Goal: Answer question/provide support

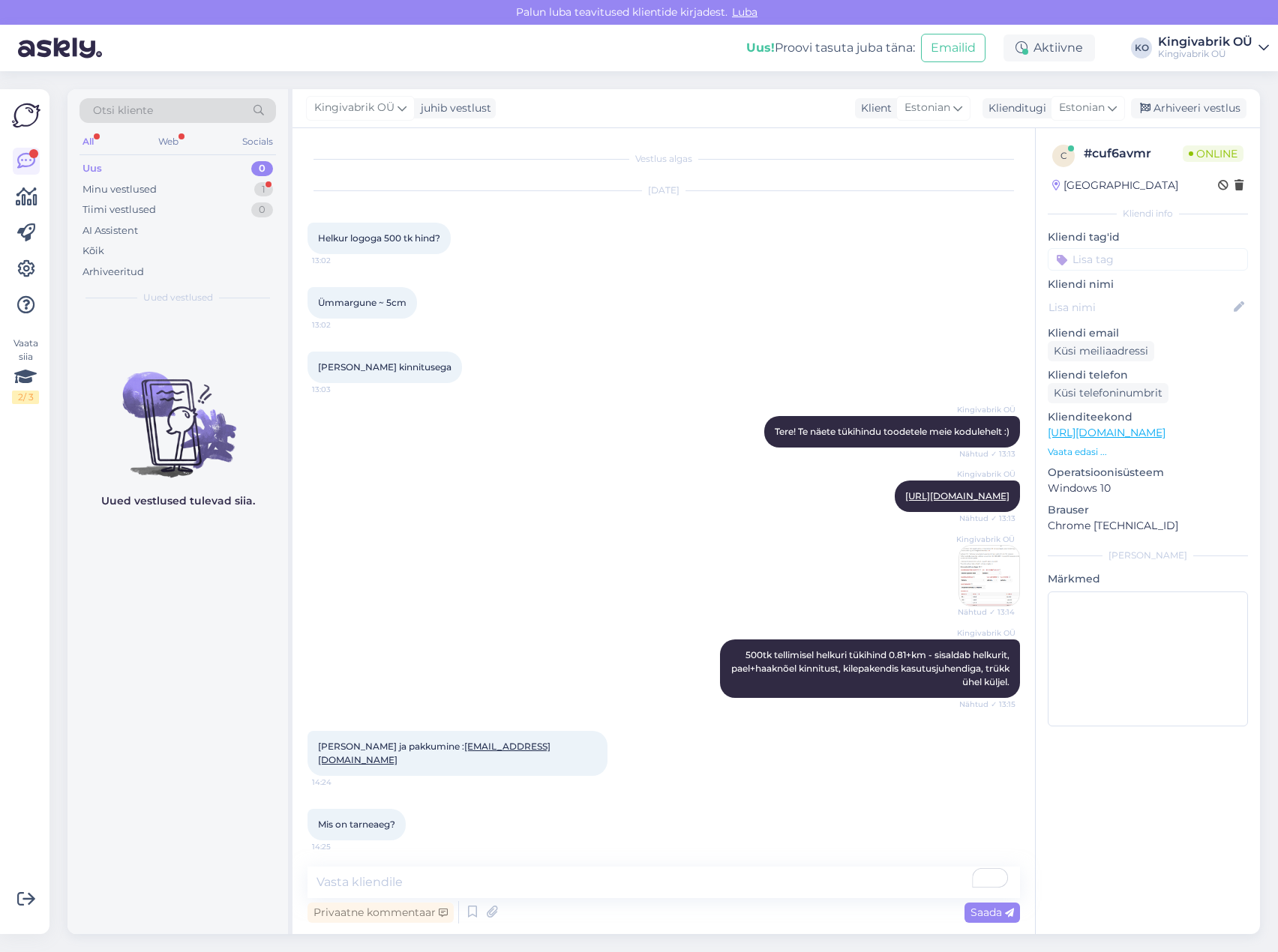
scroll to position [197, 0]
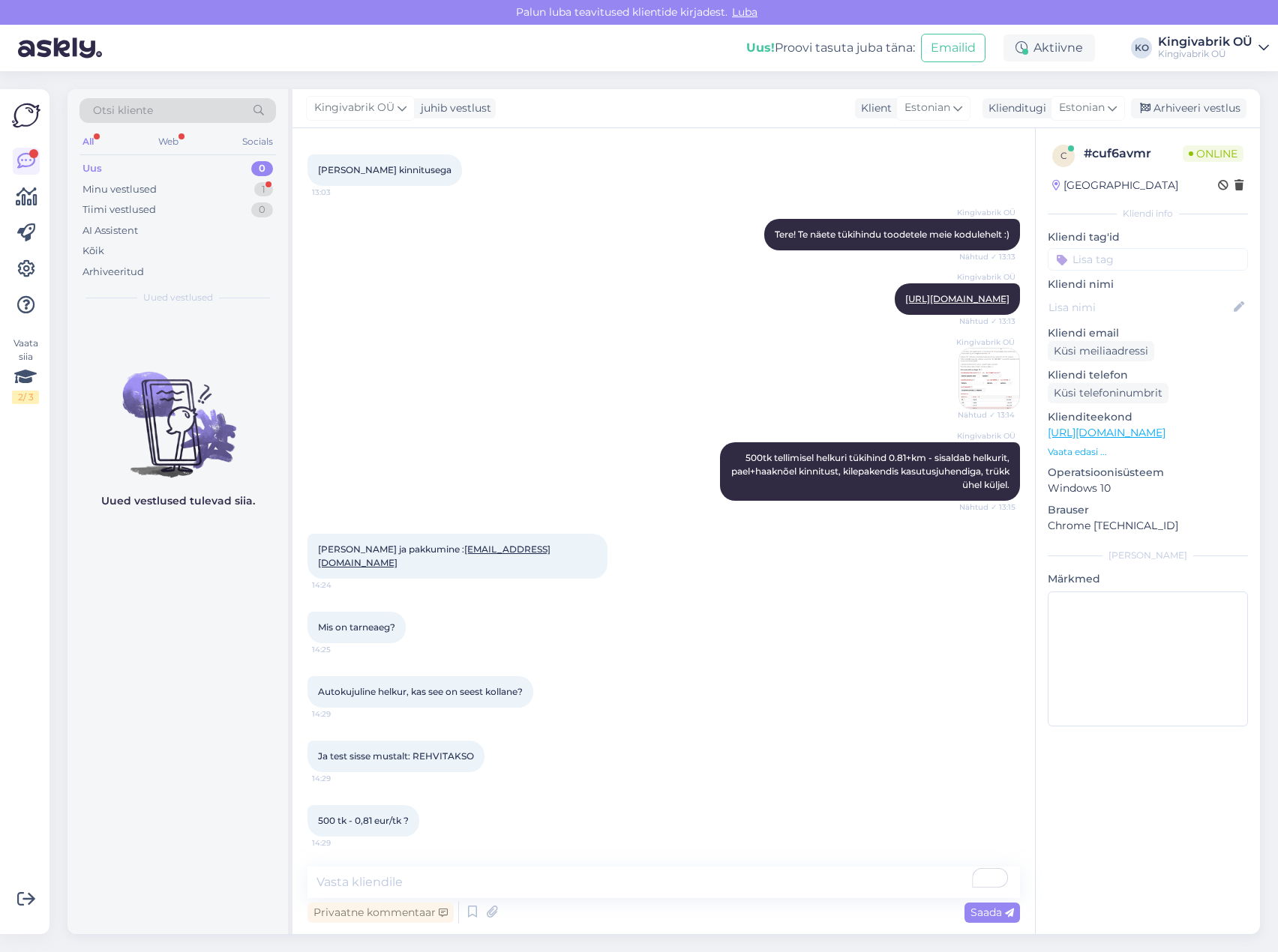
click at [790, 590] on div "[PERSON_NAME] ja pakkumine : [EMAIL_ADDRESS][DOMAIN_NAME] 14:24" at bounding box center [663, 556] width 712 height 78
drag, startPoint x: 570, startPoint y: 560, endPoint x: 479, endPoint y: 562, distance: 90.8
click at [479, 562] on div "[PERSON_NAME] ja pakkumine : [EMAIL_ADDRESS][DOMAIN_NAME] 14:24" at bounding box center [457, 556] width 300 height 45
copy link "[EMAIL_ADDRESS][DOMAIN_NAME]"
click at [465, 331] on div "Kingivabrik OÜ [URL][DOMAIN_NAME] Nähtud ✓ 13:13" at bounding box center [663, 299] width 712 height 64
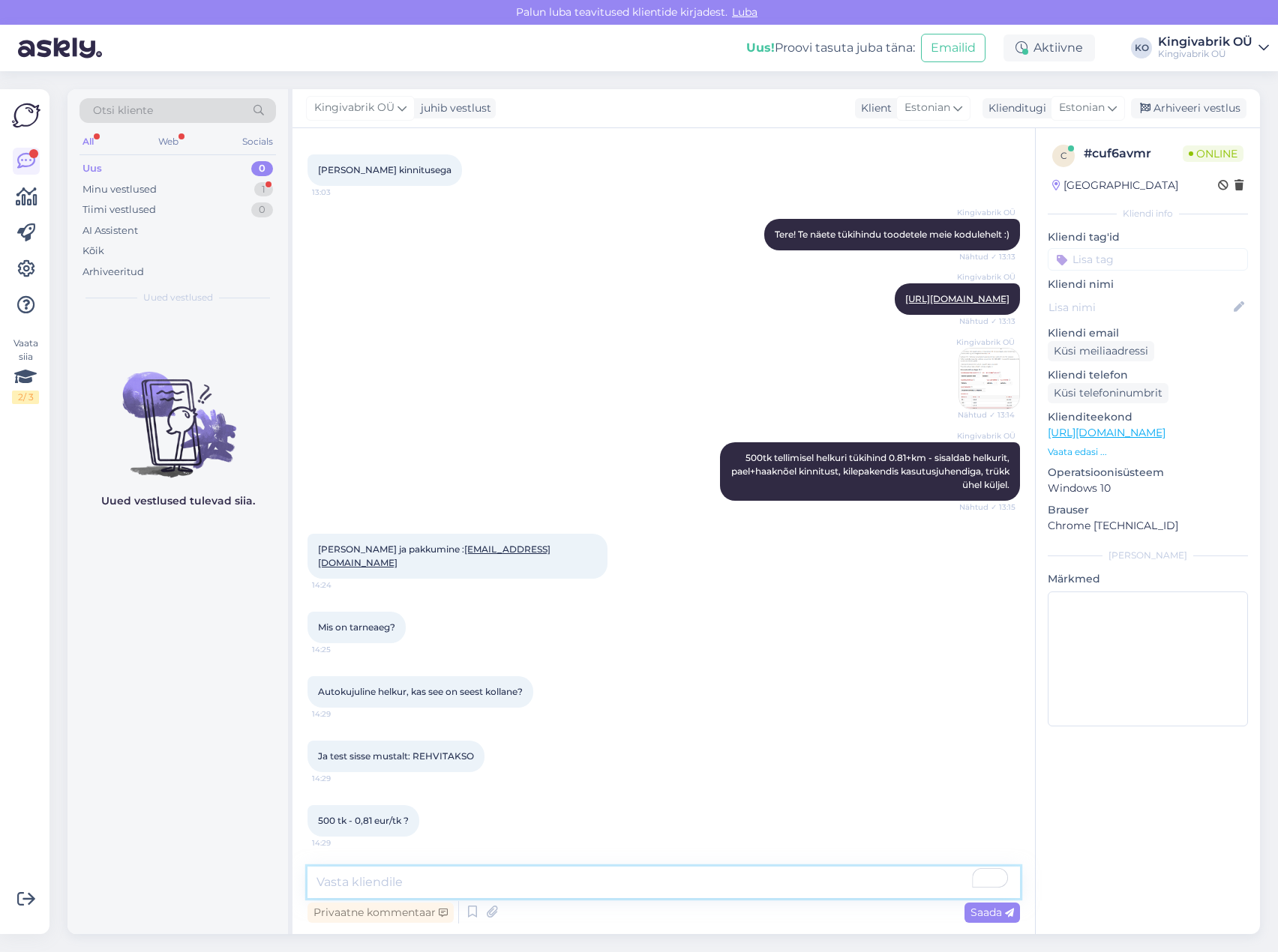
click at [372, 874] on textarea "To enrich screen reader interactions, please activate Accessibility in Grammarl…" at bounding box center [663, 882] width 712 height 31
type textarea "pehmete helkurite valikus on ka autokujulisi - millist nendest eelistate?"
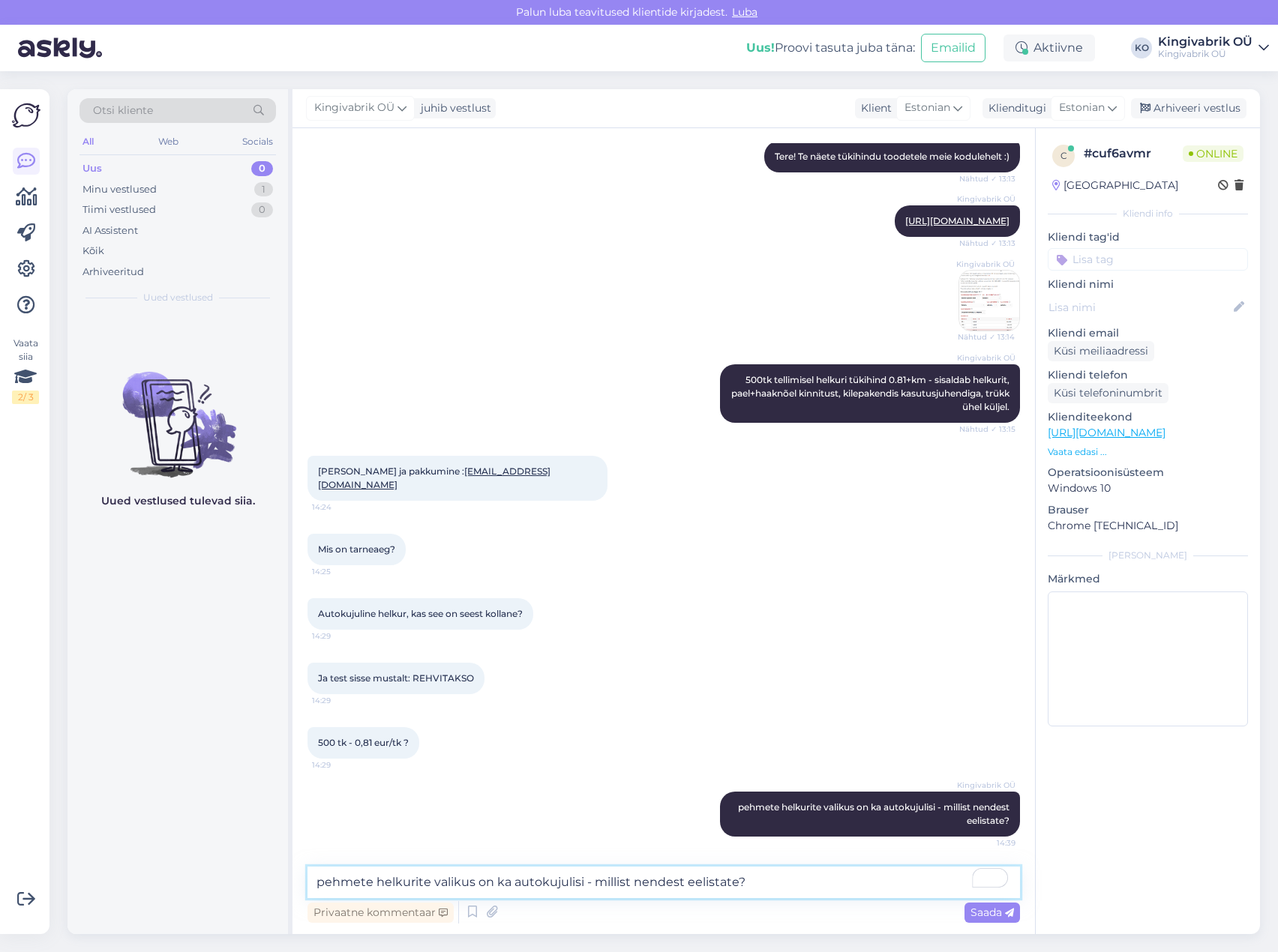
click at [567, 889] on textarea "pehmete helkurite valikus on ka autokujulisi - millist nendest eelistate?" at bounding box center [663, 882] width 712 height 31
paste textarea "n"
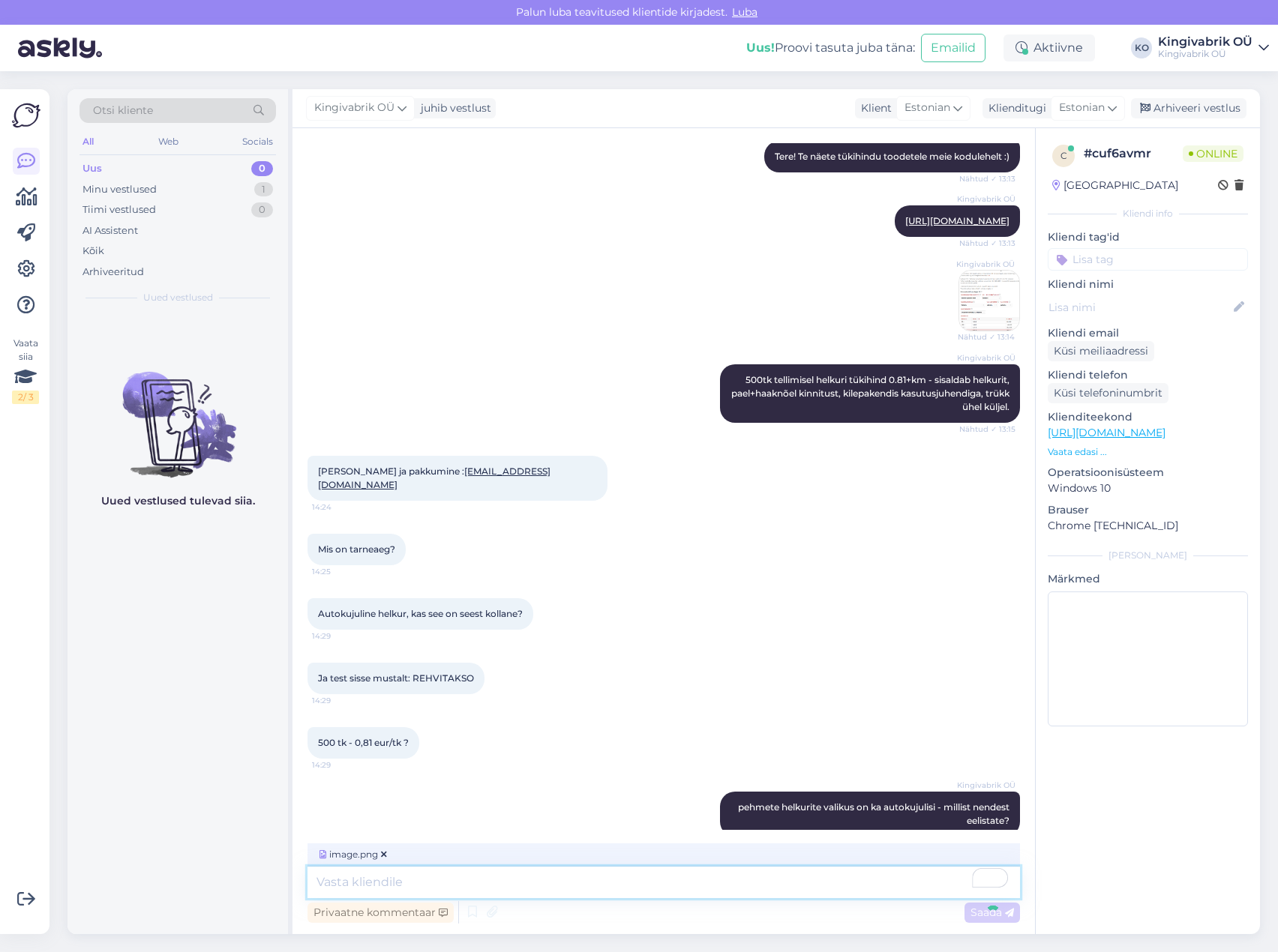
scroll to position [370, 0]
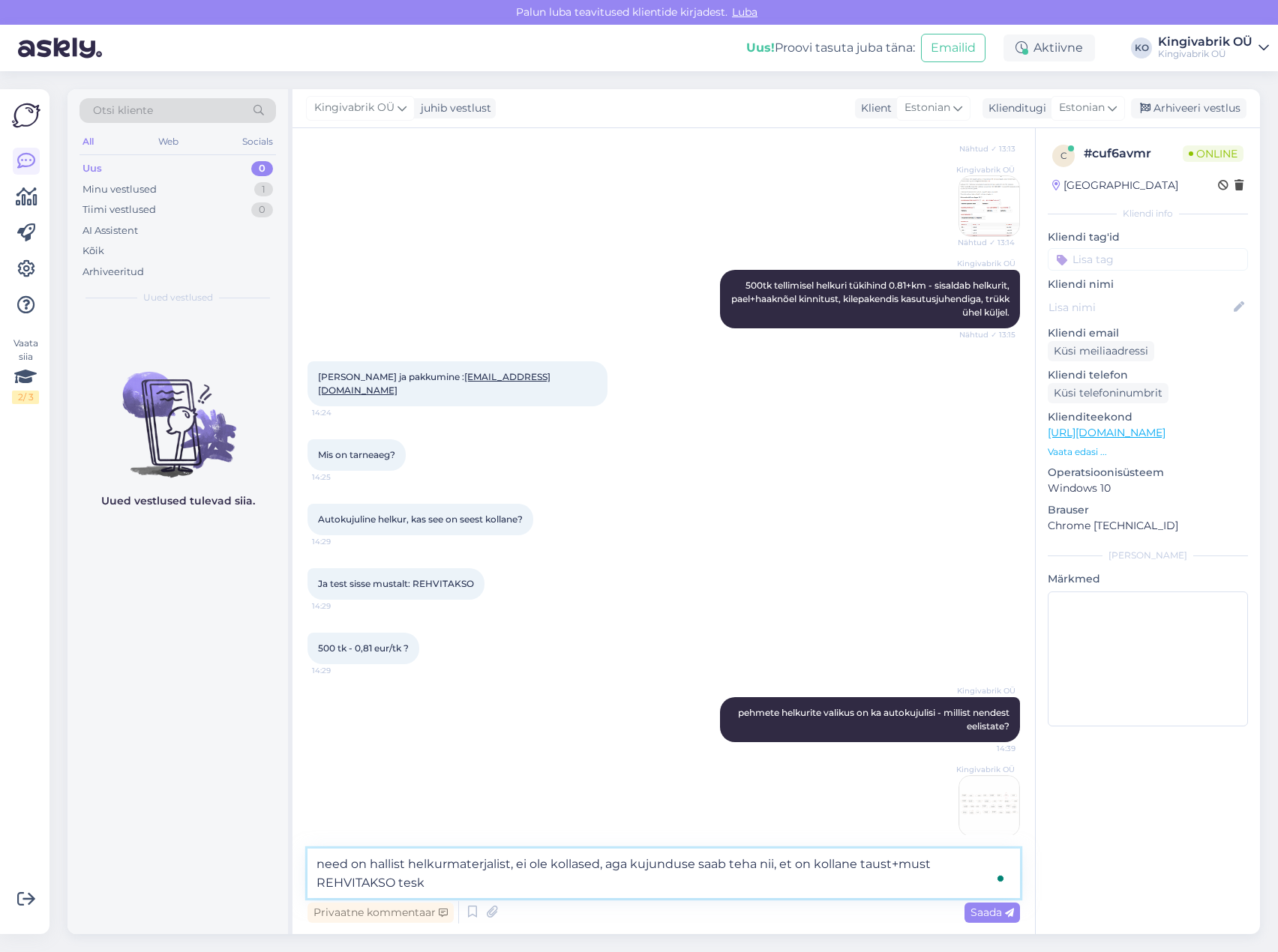
type textarea "need on hallist helkurmaterjalist, ei ole kollased, aga kujunduse saab teha nii…"
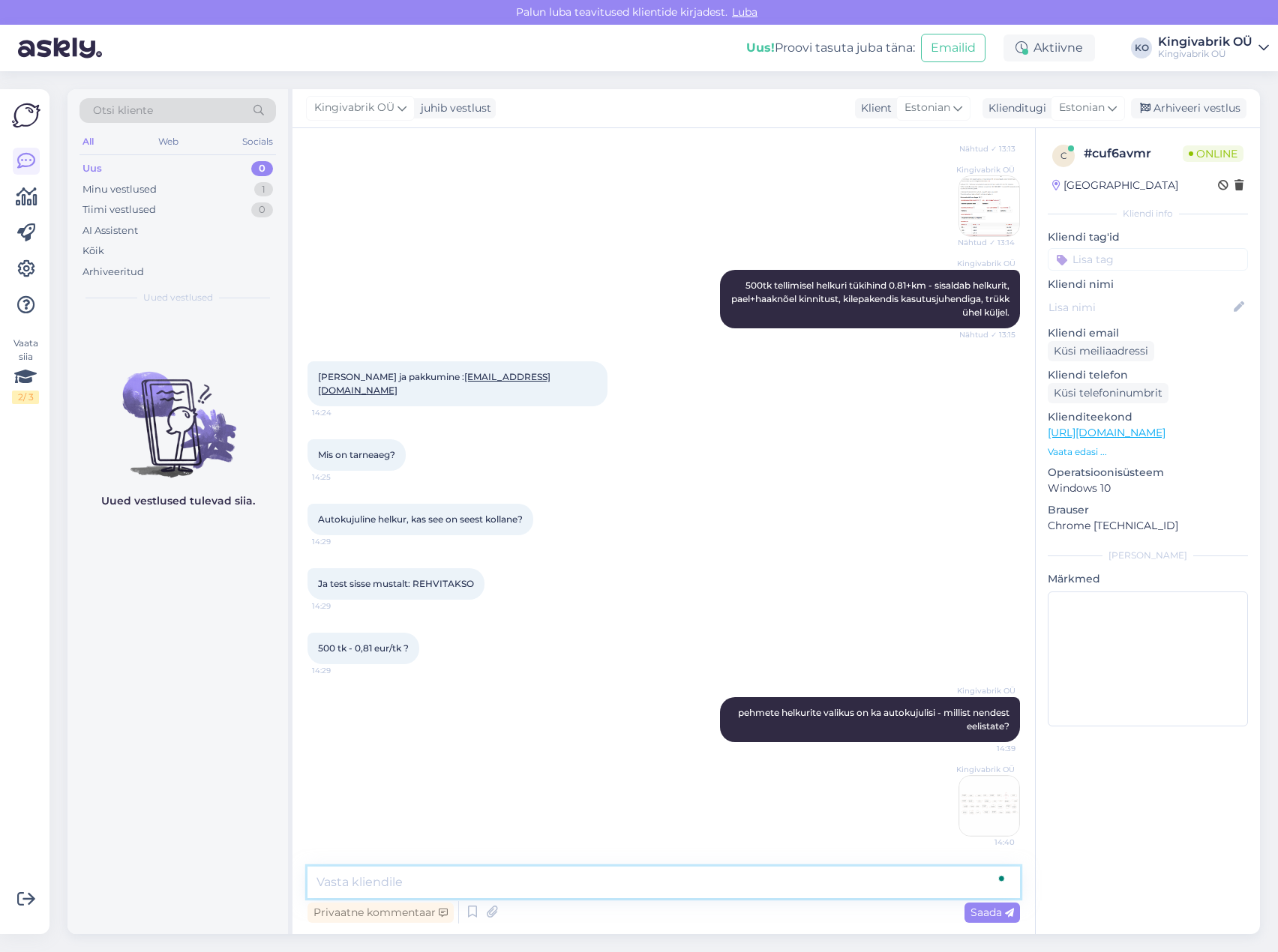
scroll to position [461, 0]
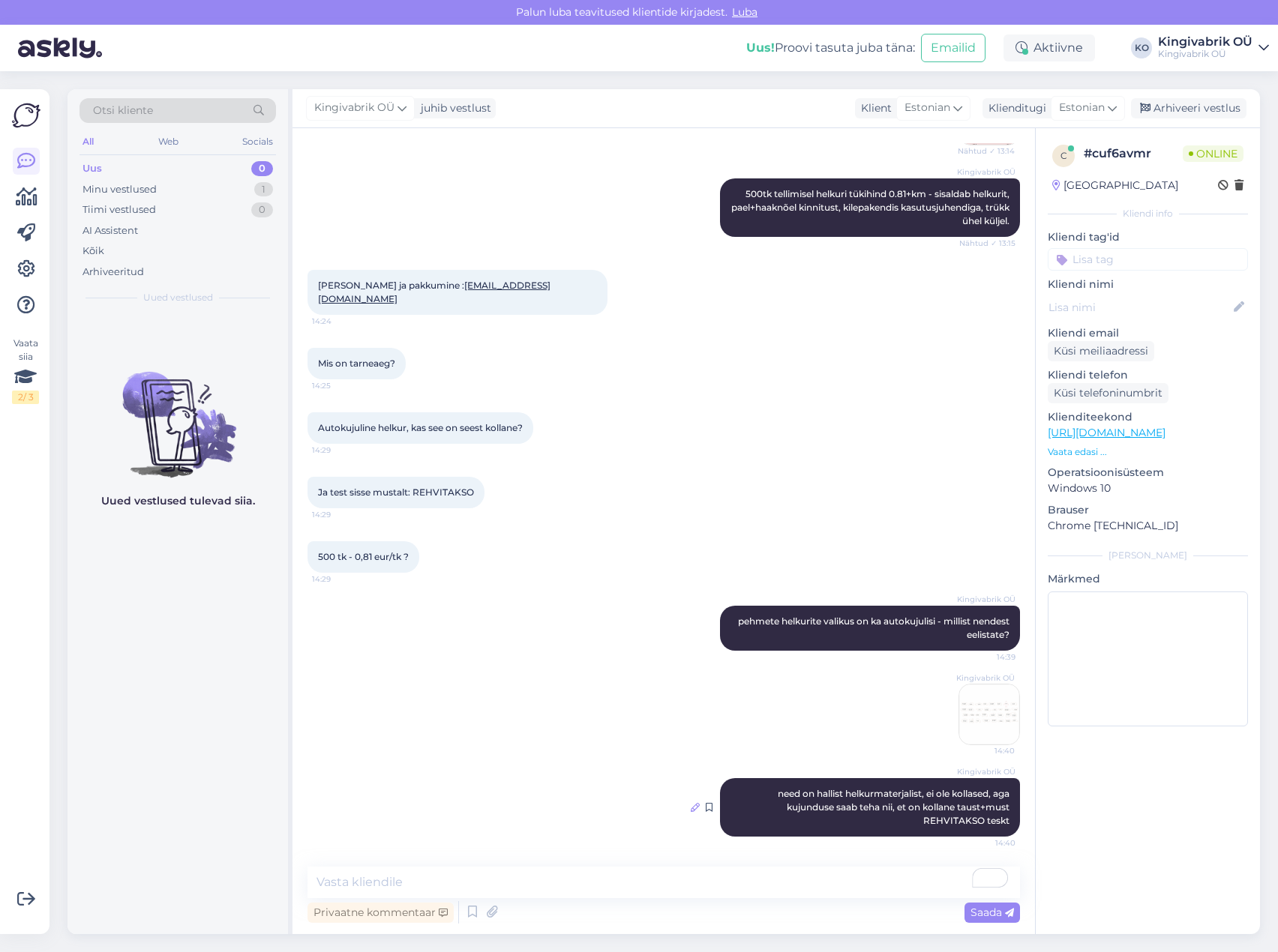
click at [691, 804] on icon at bounding box center [695, 807] width 9 height 9
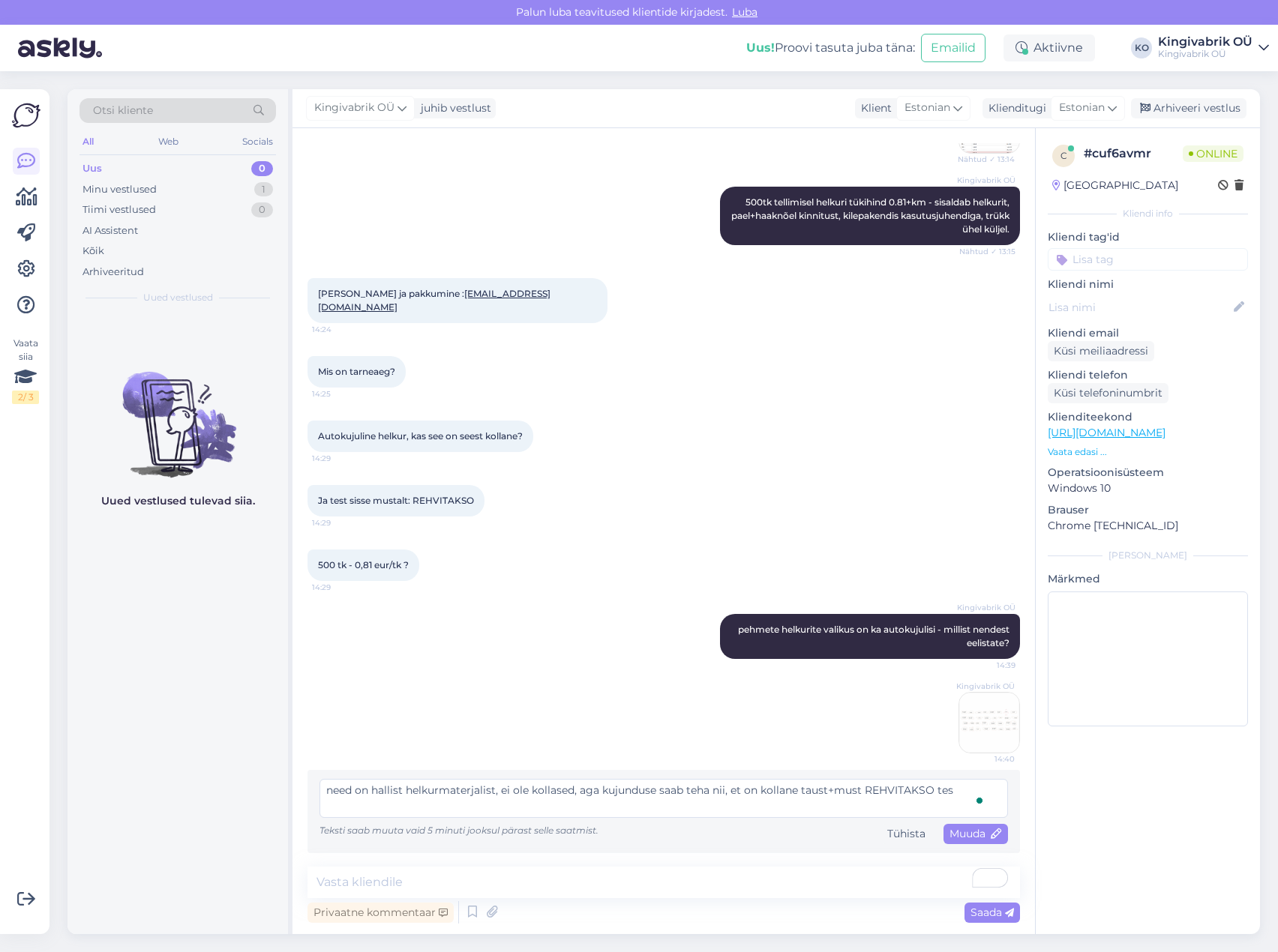
scroll to position [453, 0]
type textarea "need on hallist helkurmaterjalist, ei ole kollased, aga kujunduse saab teha nii…"
click at [952, 841] on div "Muuda" at bounding box center [975, 834] width 64 height 20
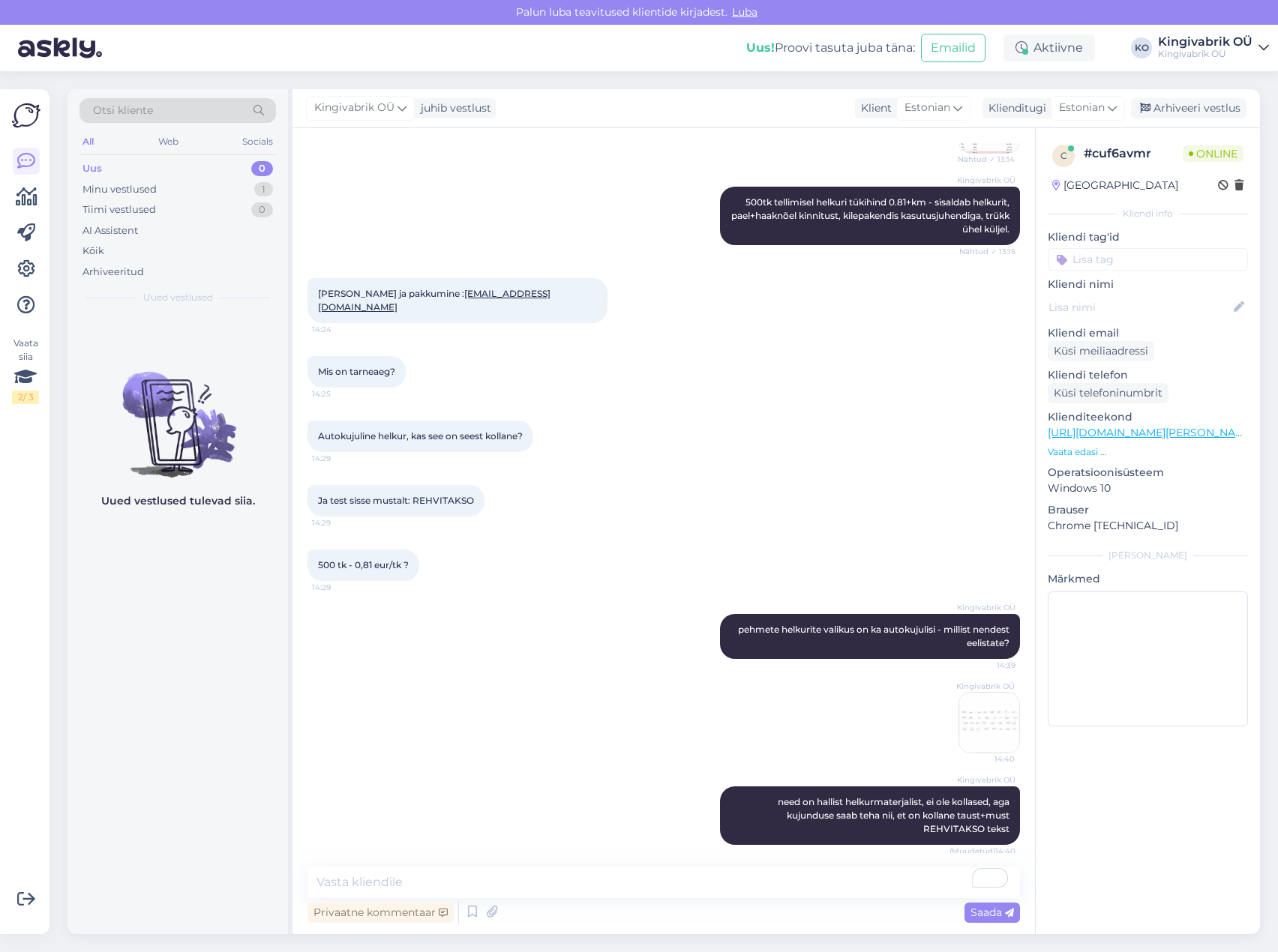
click at [730, 704] on div "Kingivabrik OÜ 14:40" at bounding box center [663, 723] width 712 height 94
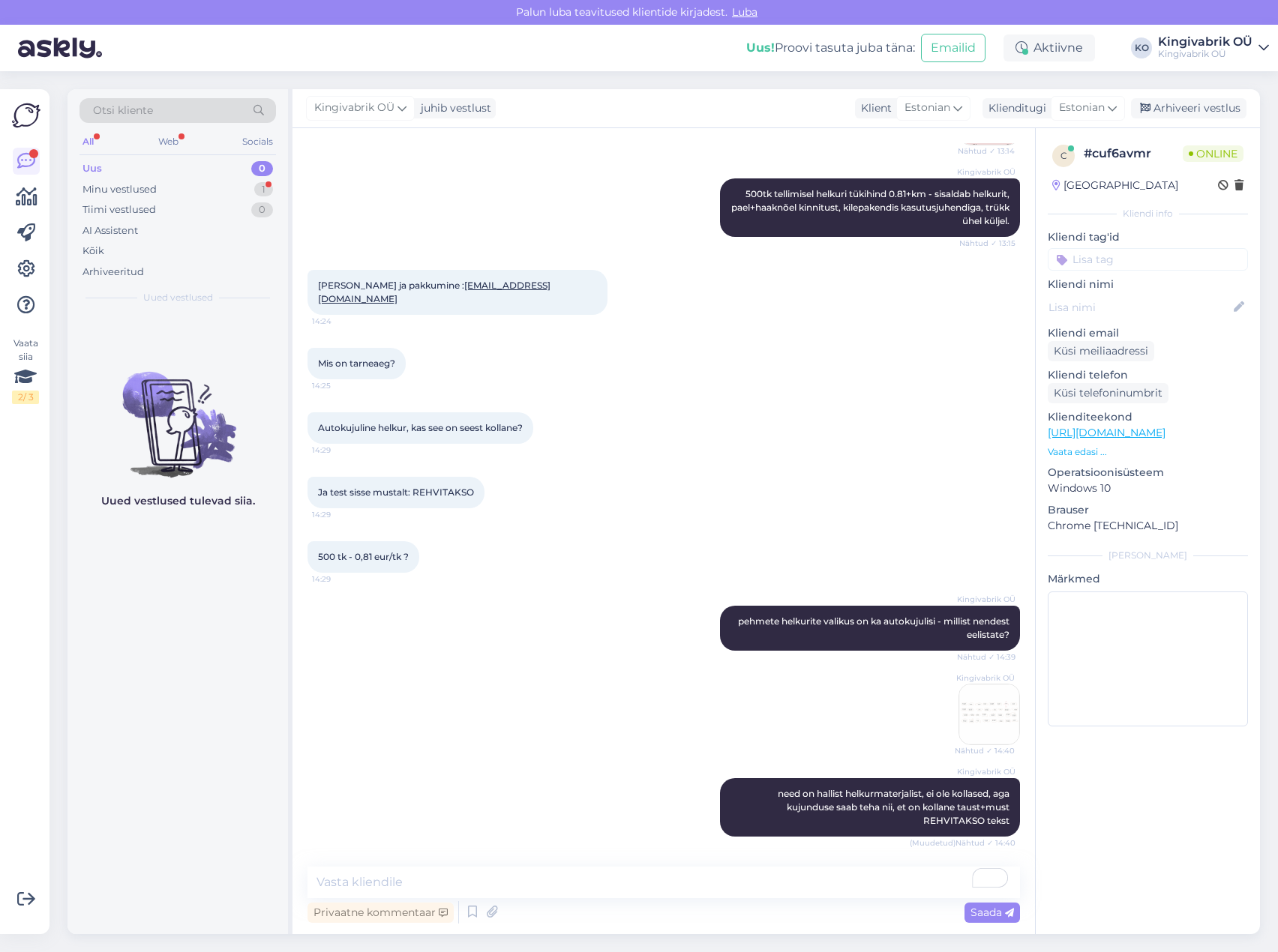
scroll to position [590, 0]
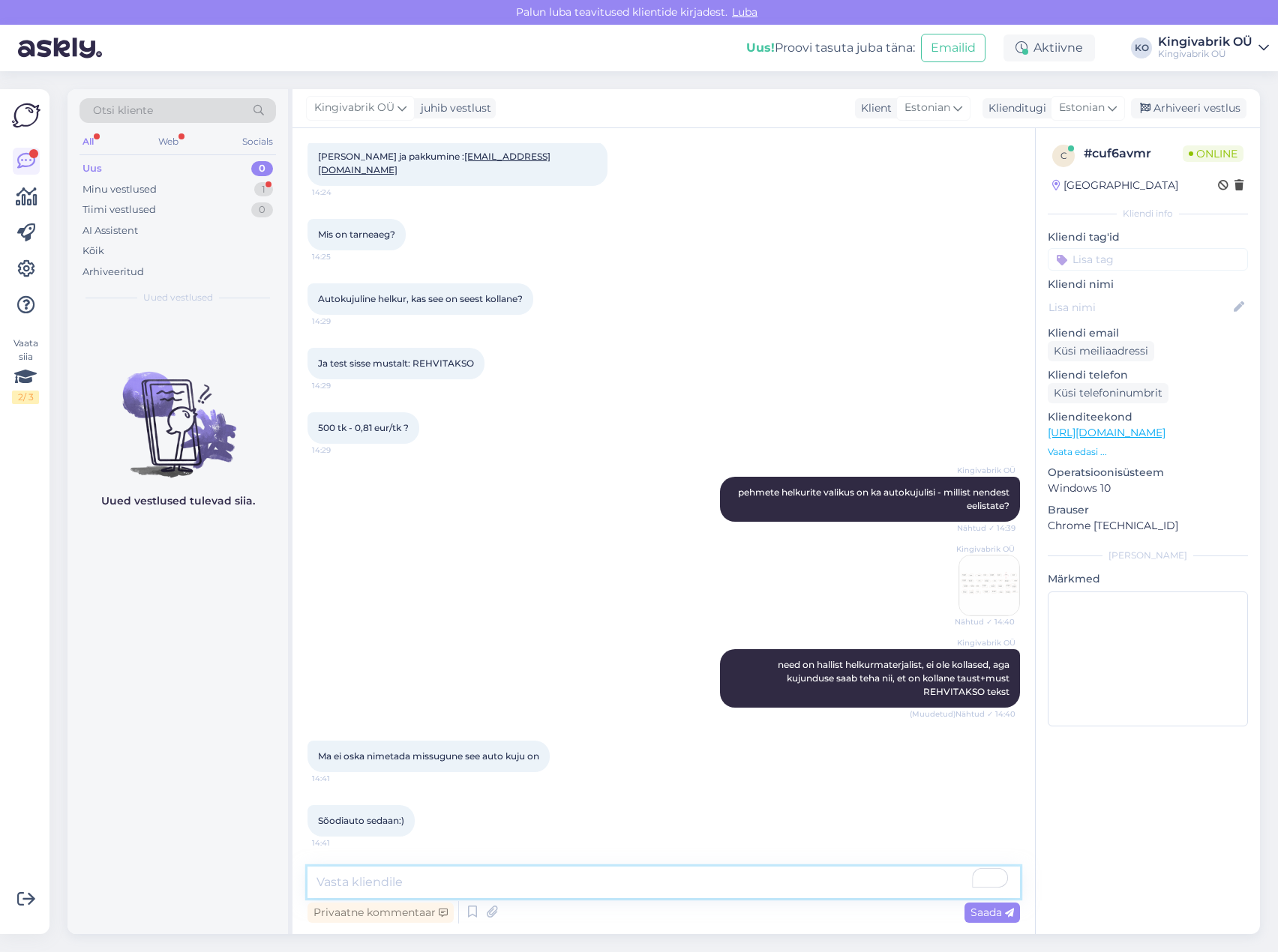
click at [463, 886] on textarea "To enrich screen reader interactions, please activate Accessibility in Grammarl…" at bounding box center [663, 882] width 712 height 31
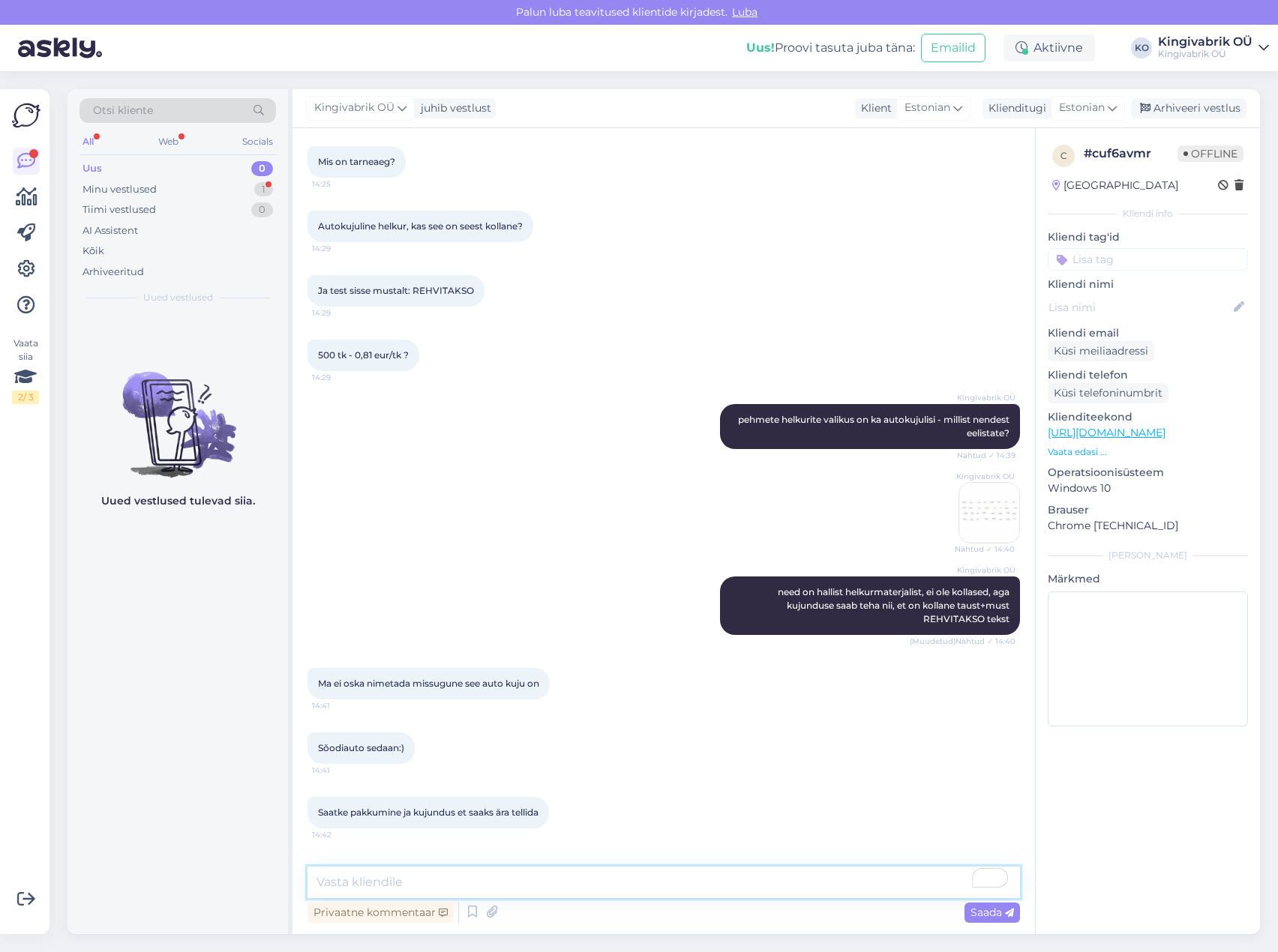
scroll to position [344, 0]
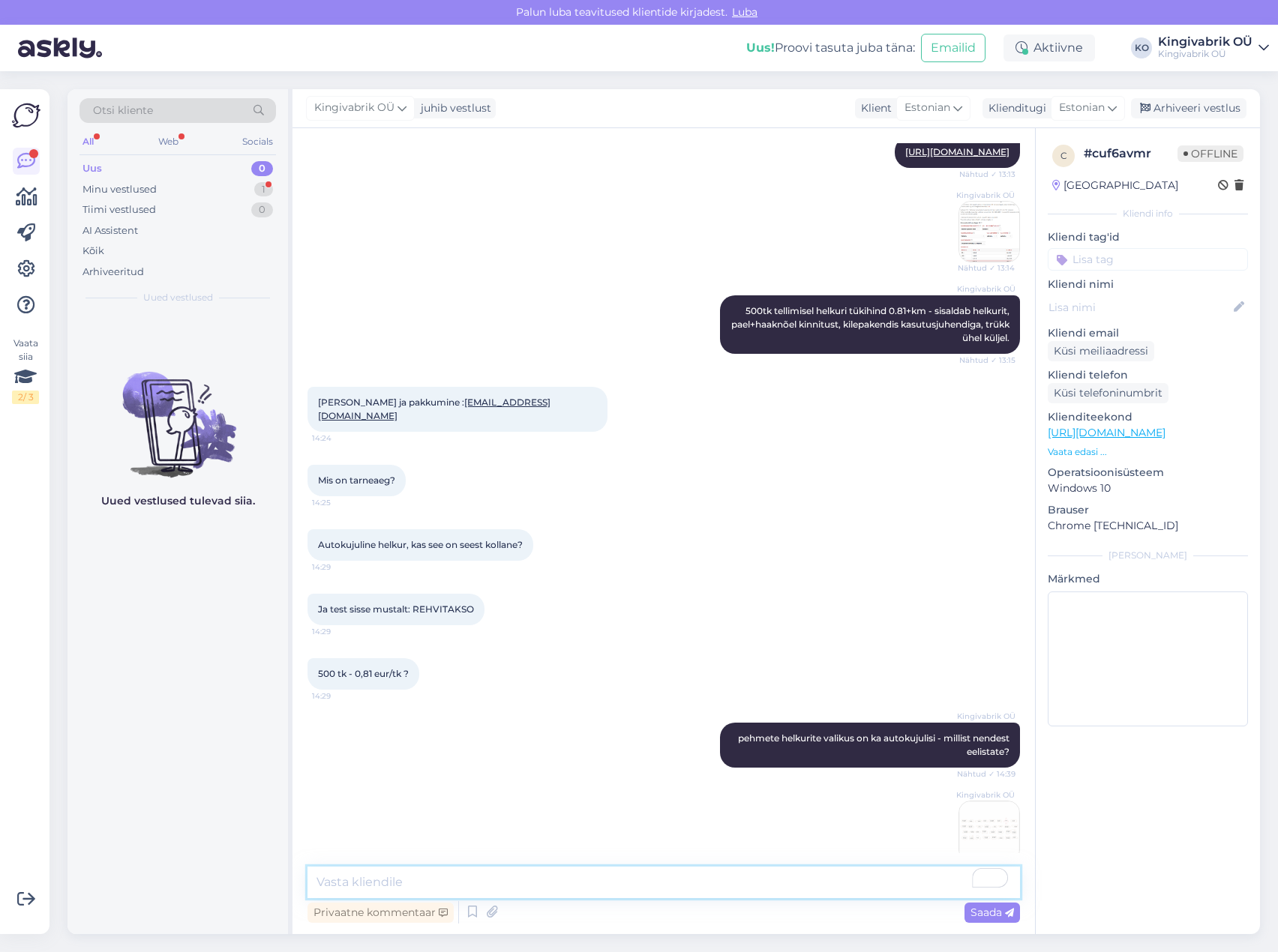
click at [375, 885] on textarea "To enrich screen reader interactions, please activate Accessibility in Grammarl…" at bounding box center [663, 882] width 712 height 31
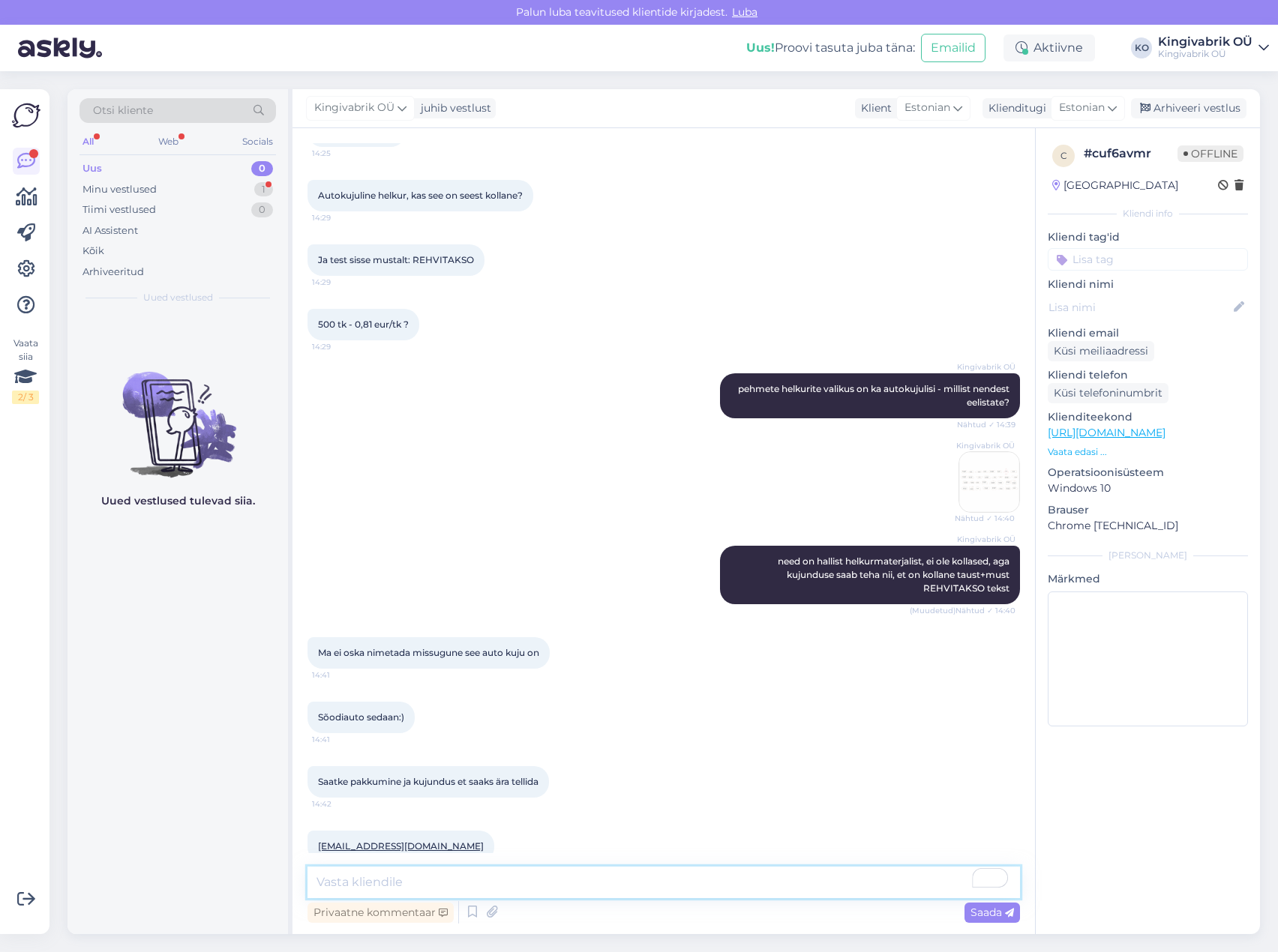
scroll to position [719, 0]
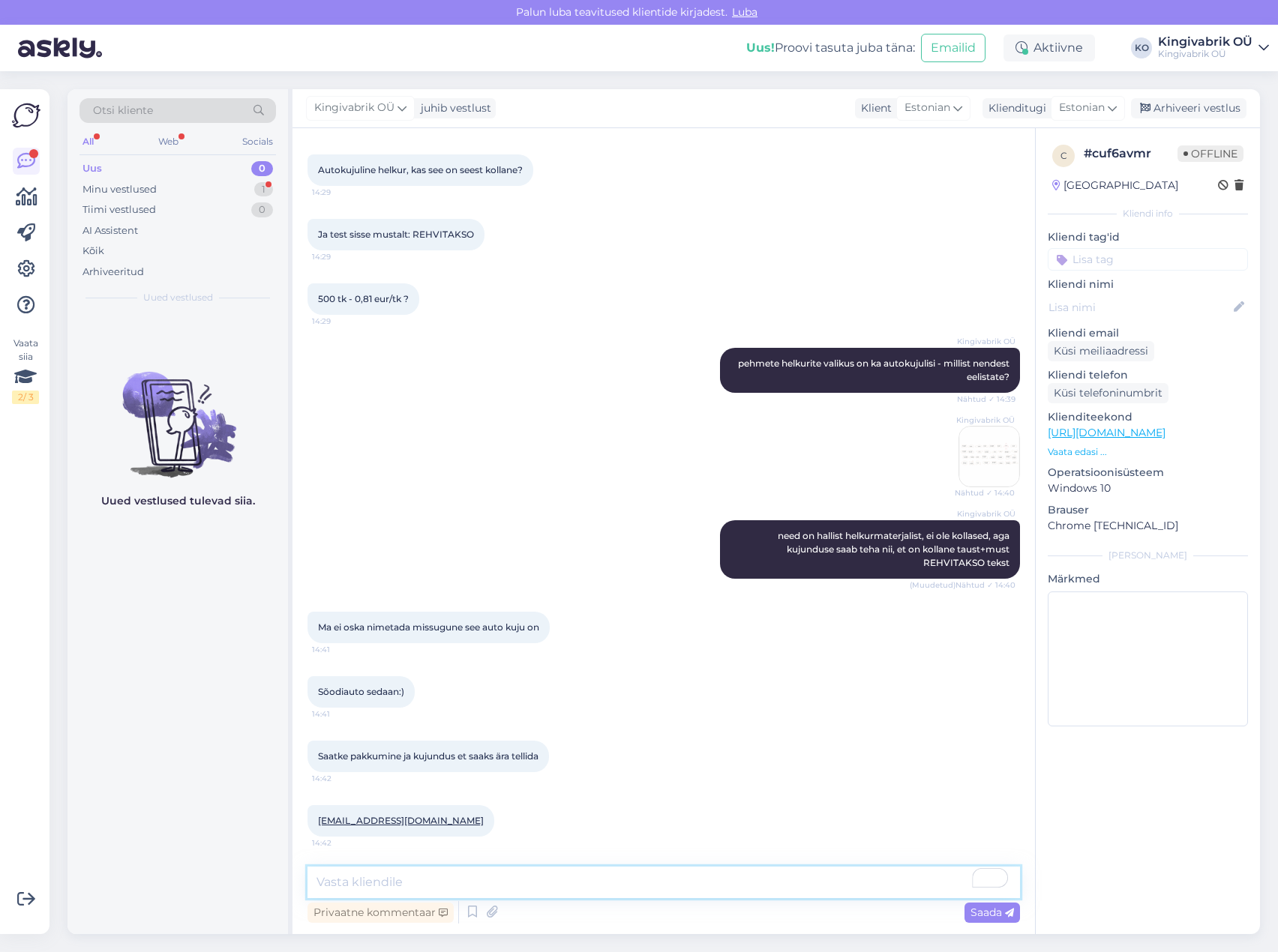
drag, startPoint x: 346, startPoint y: 877, endPoint x: 349, endPoint y: 864, distance: 13.1
click at [350, 868] on textarea "To enrich screen reader interactions, please activate Accessibility in Grammarl…" at bounding box center [663, 882] width 712 height 31
type textarea "Pakkumine saadetud [PERSON_NAME]."
